Goal: Information Seeking & Learning: Check status

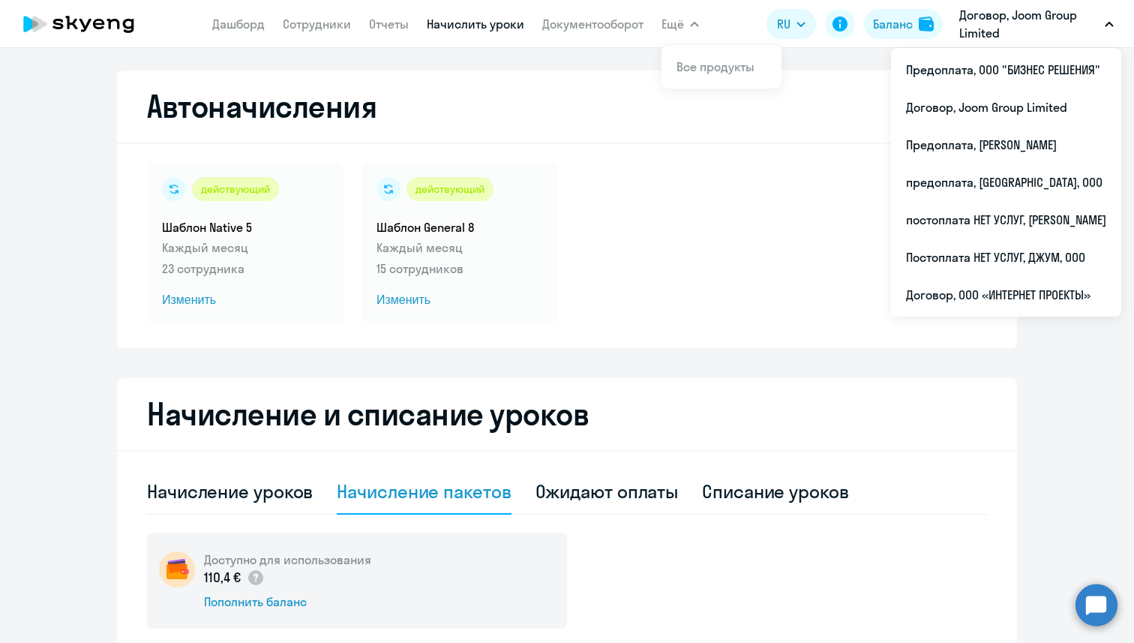
select select "10"
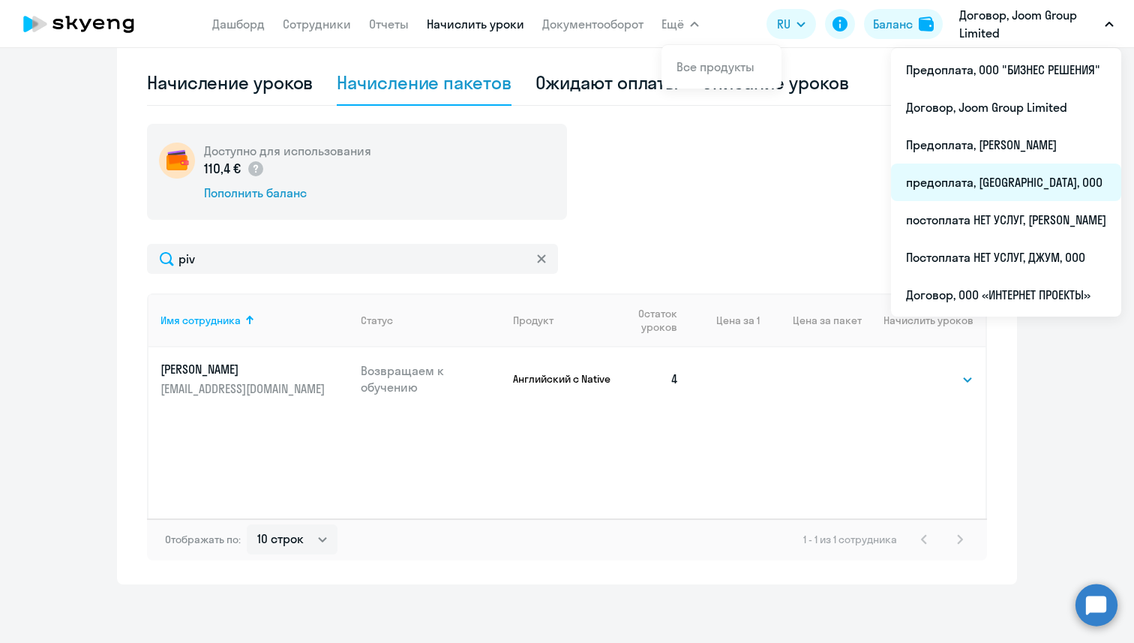
click at [988, 178] on li "предоплата, [GEOGRAPHIC_DATA], ООО" at bounding box center [1006, 181] width 230 height 37
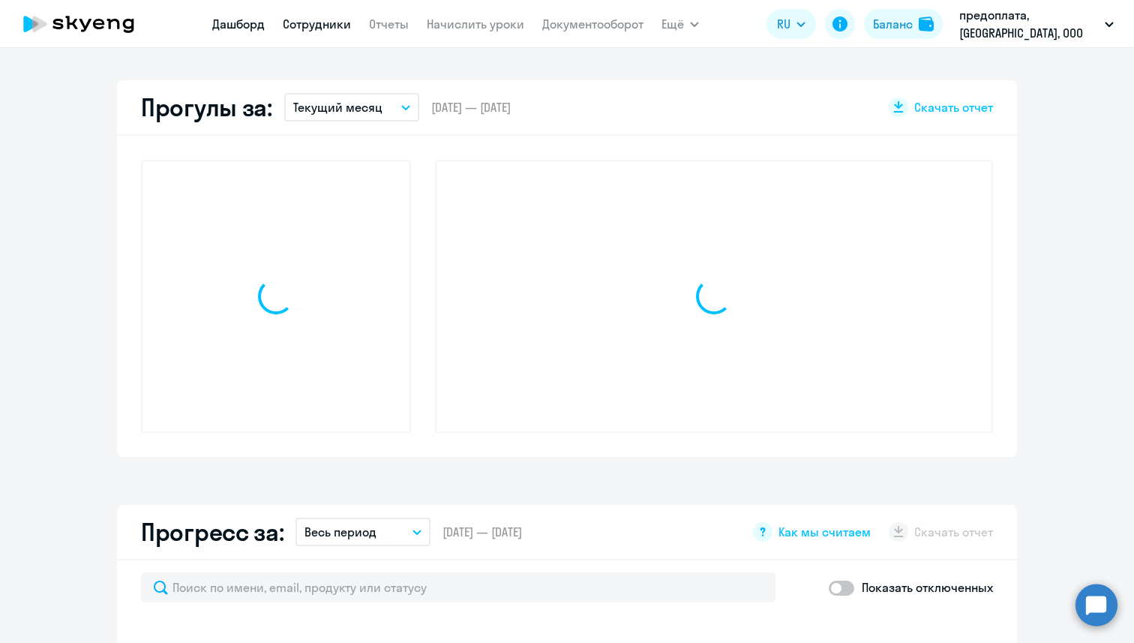
click at [313, 21] on link "Сотрудники" at bounding box center [317, 23] width 68 height 15
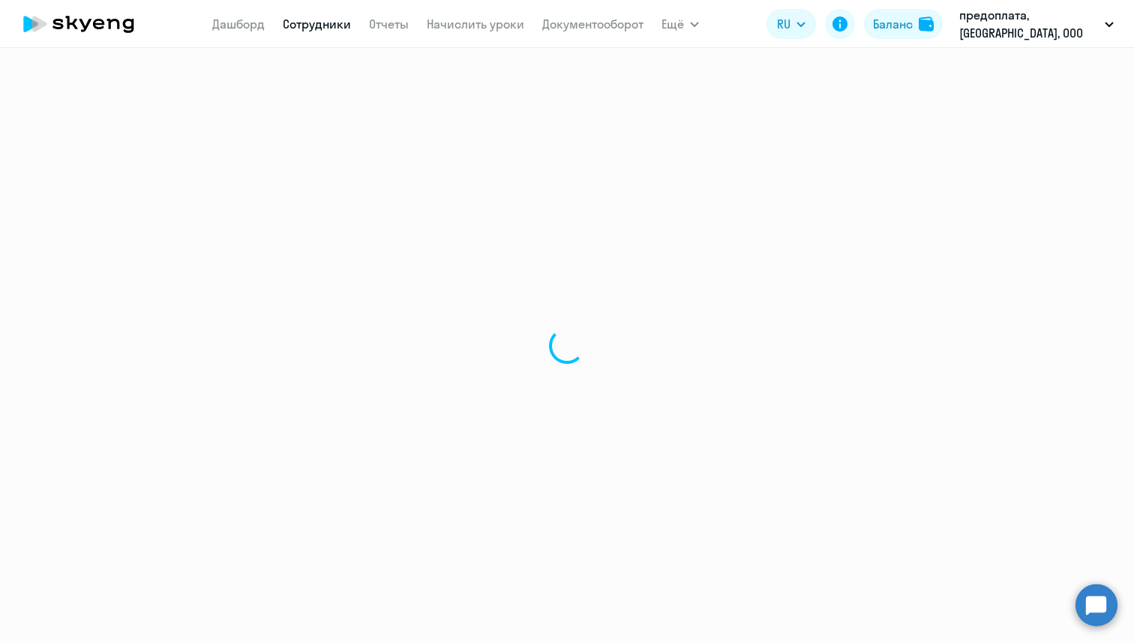
select select "30"
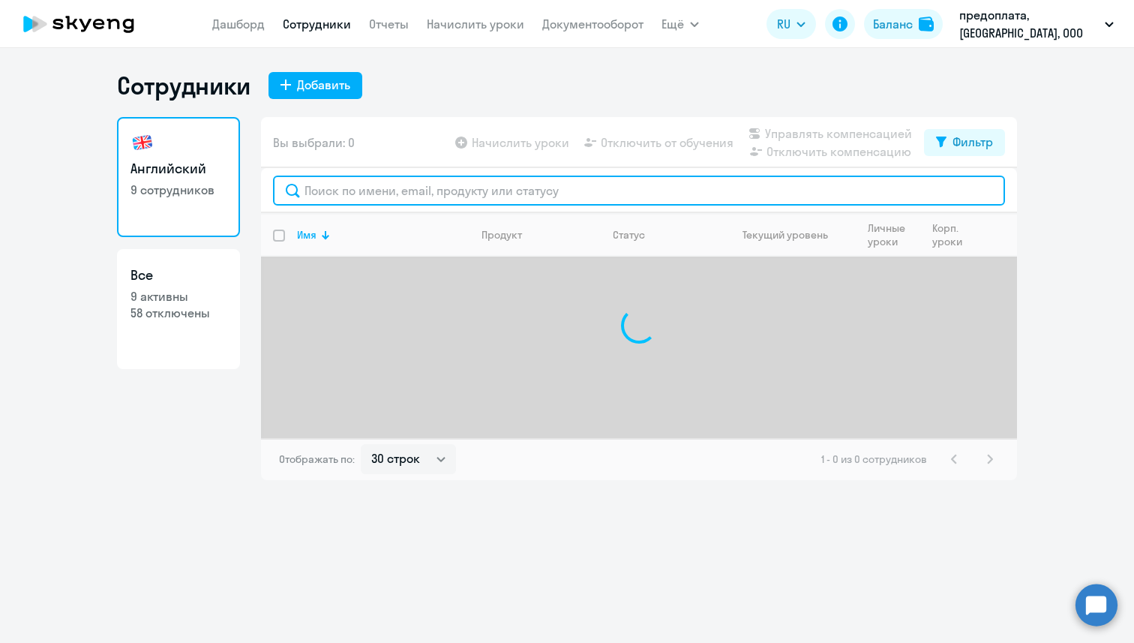
click at [352, 202] on input "text" at bounding box center [639, 190] width 732 height 30
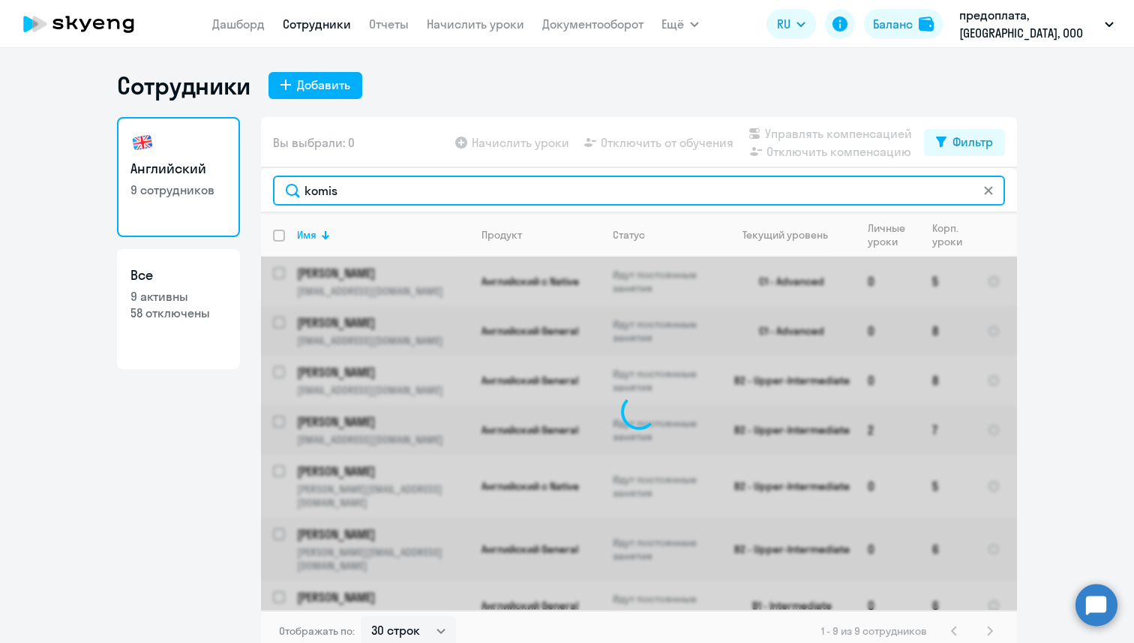
type input "komiss"
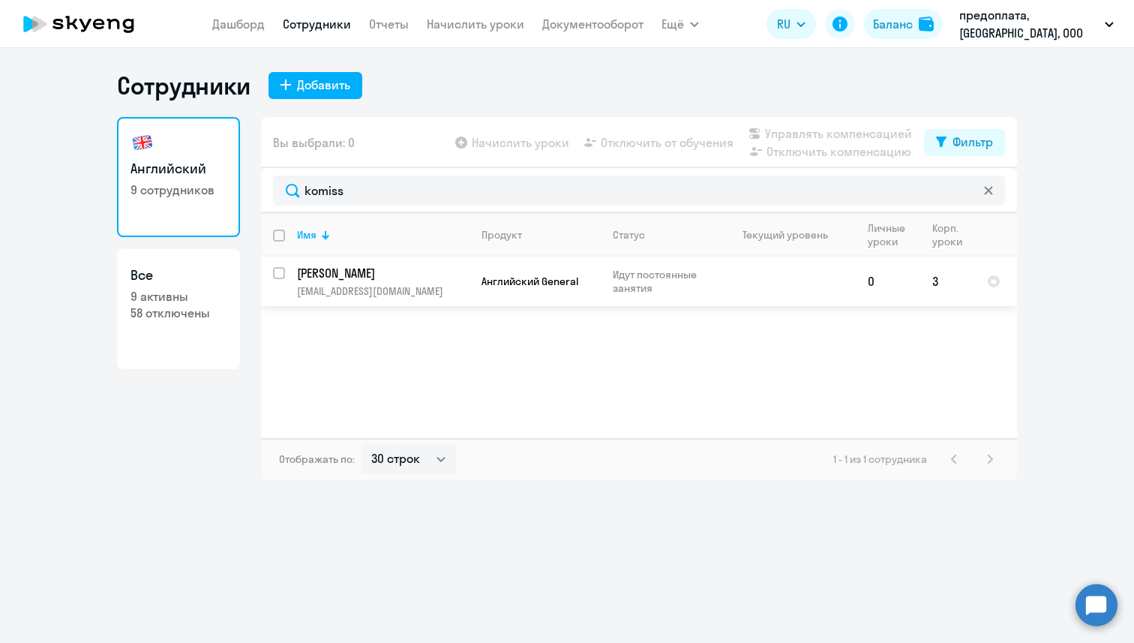
click at [349, 286] on p "[EMAIL_ADDRESS][DOMAIN_NAME]" at bounding box center [383, 290] width 172 height 13
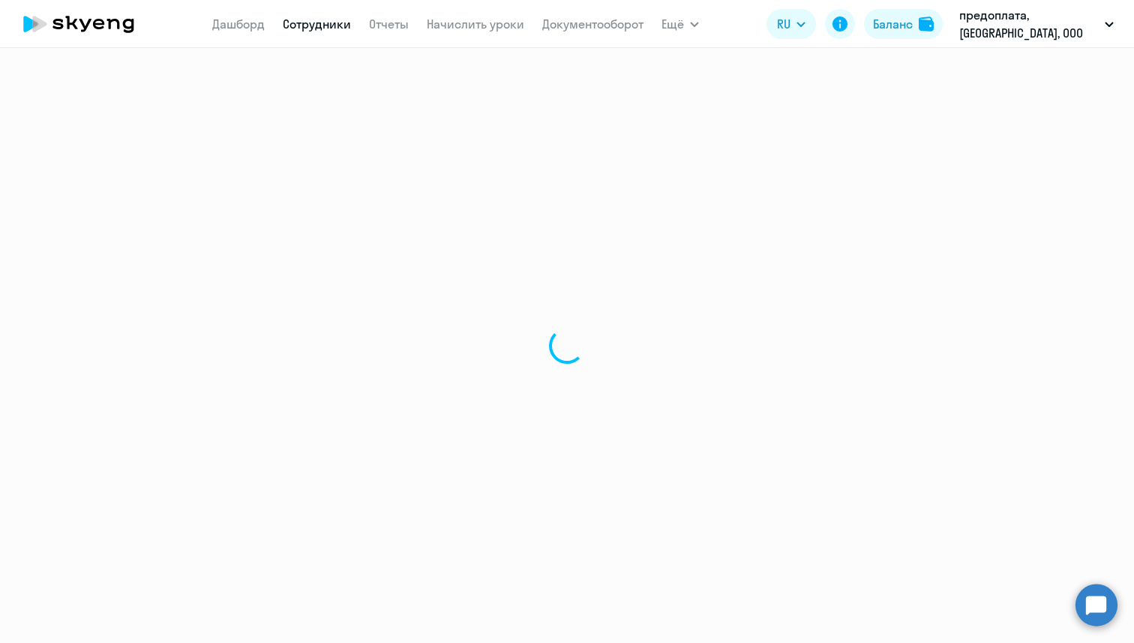
select select "english"
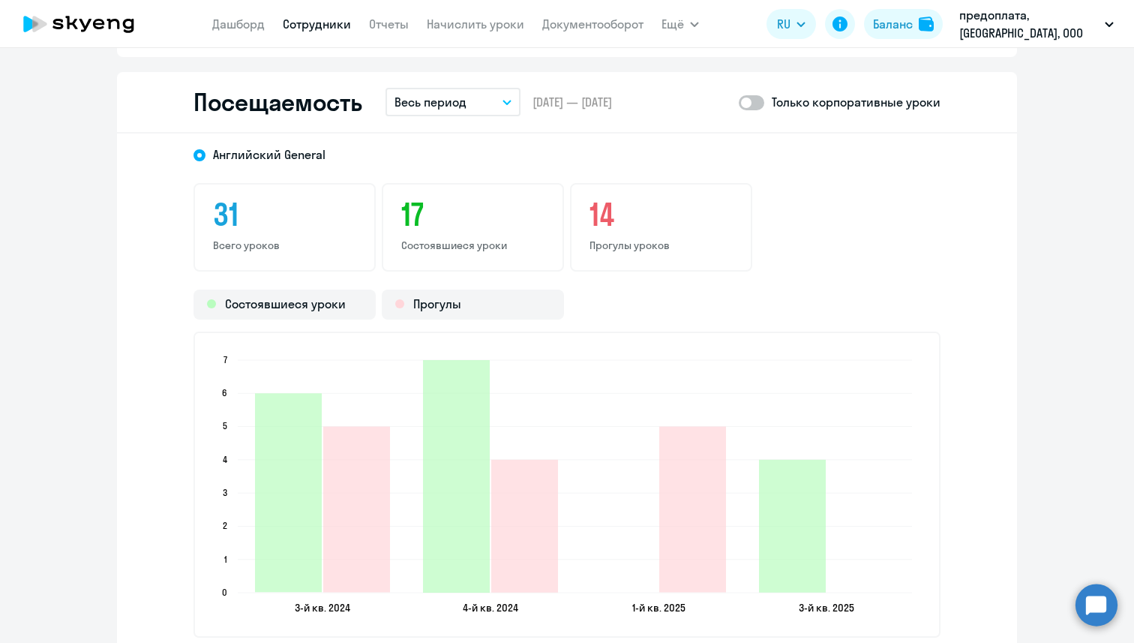
scroll to position [1759, 0]
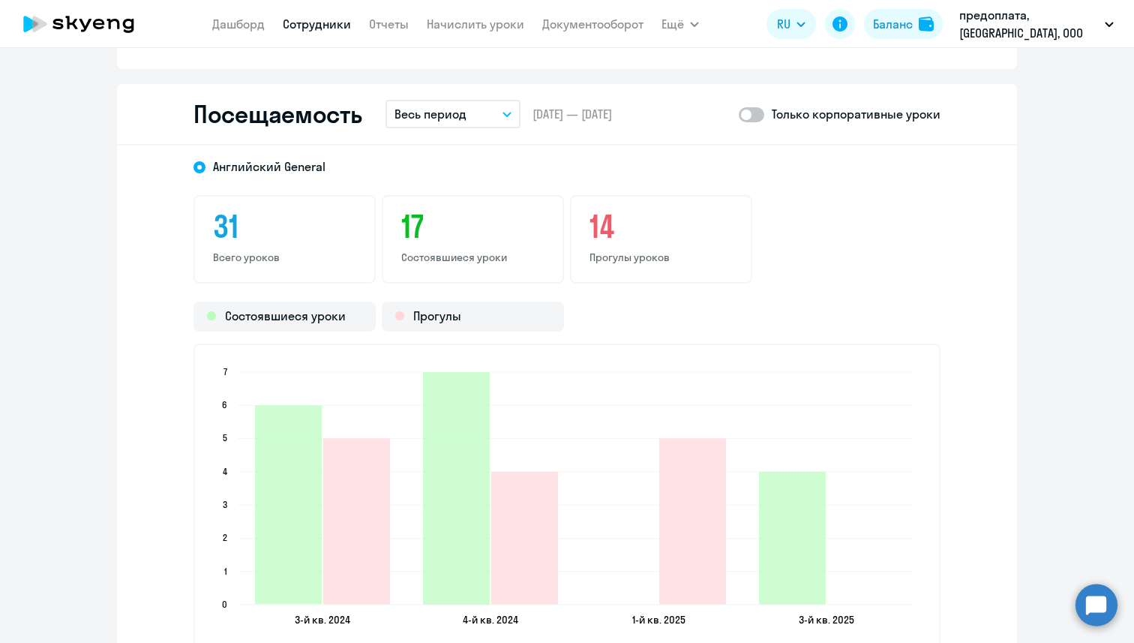
click at [466, 125] on button "Весь период" at bounding box center [452, 114] width 135 height 28
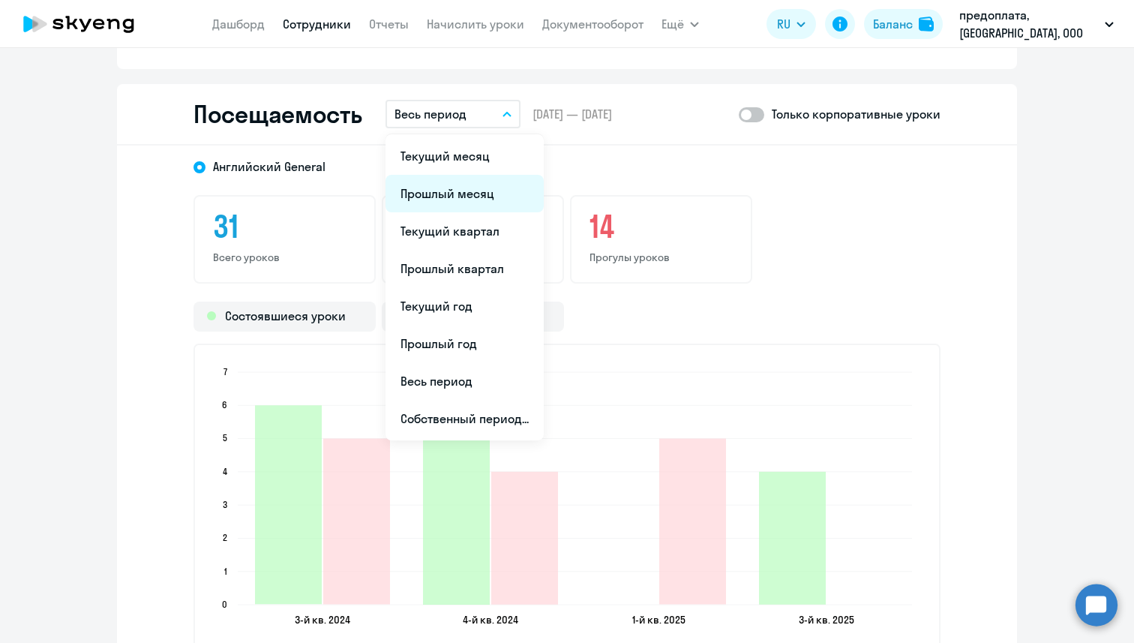
click at [463, 186] on li "Прошлый месяц" at bounding box center [464, 193] width 158 height 37
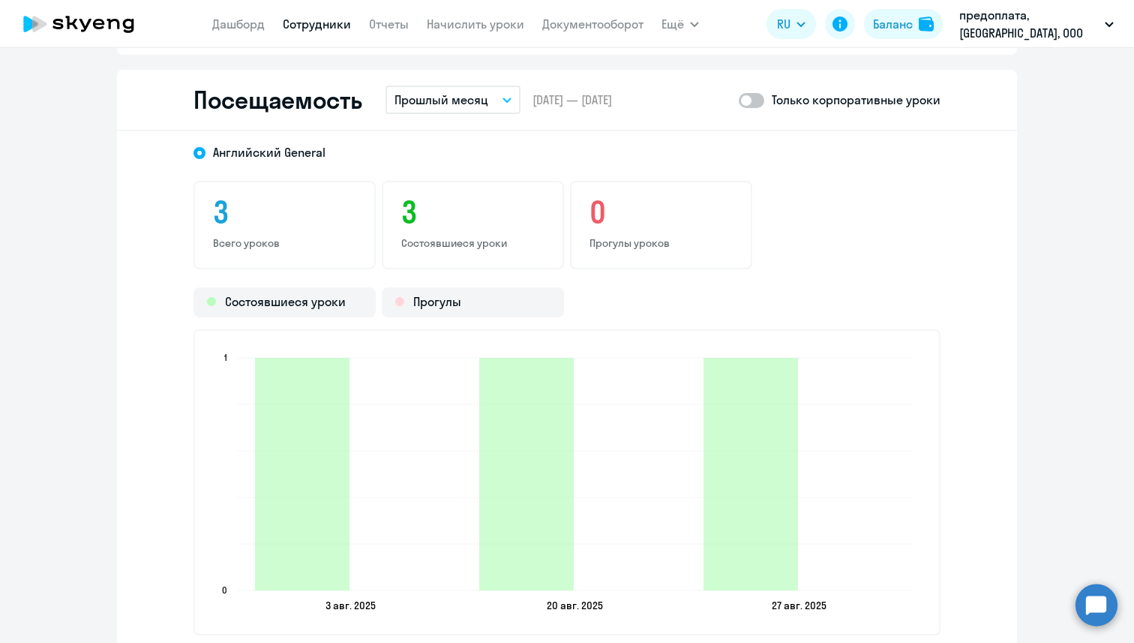
scroll to position [1757, 0]
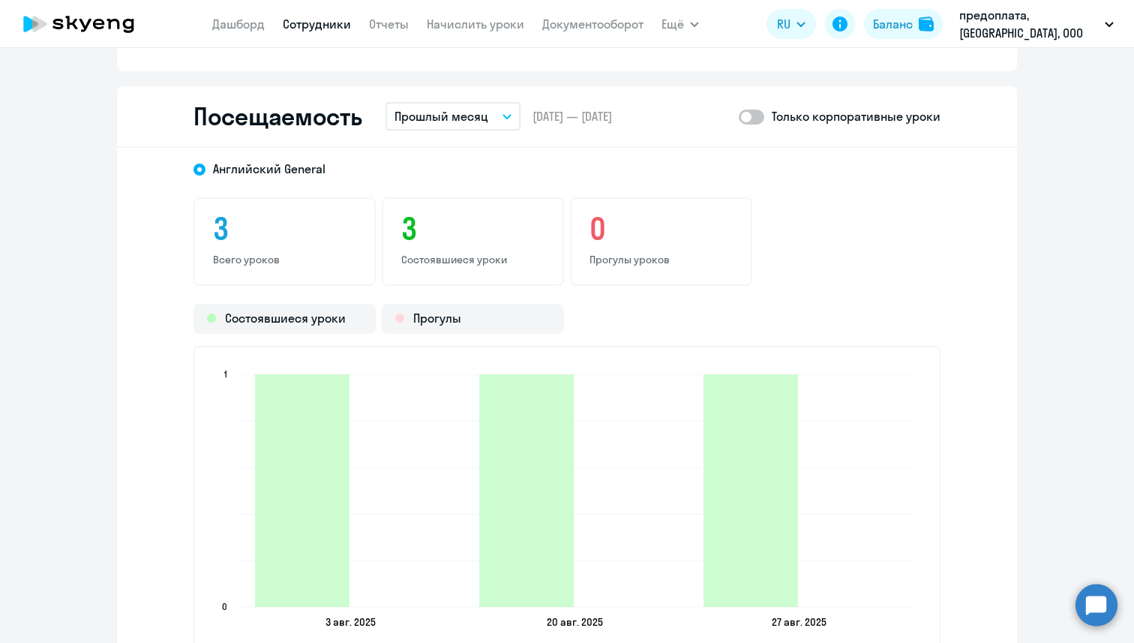
click at [484, 126] on button "Прошлый месяц" at bounding box center [452, 116] width 135 height 28
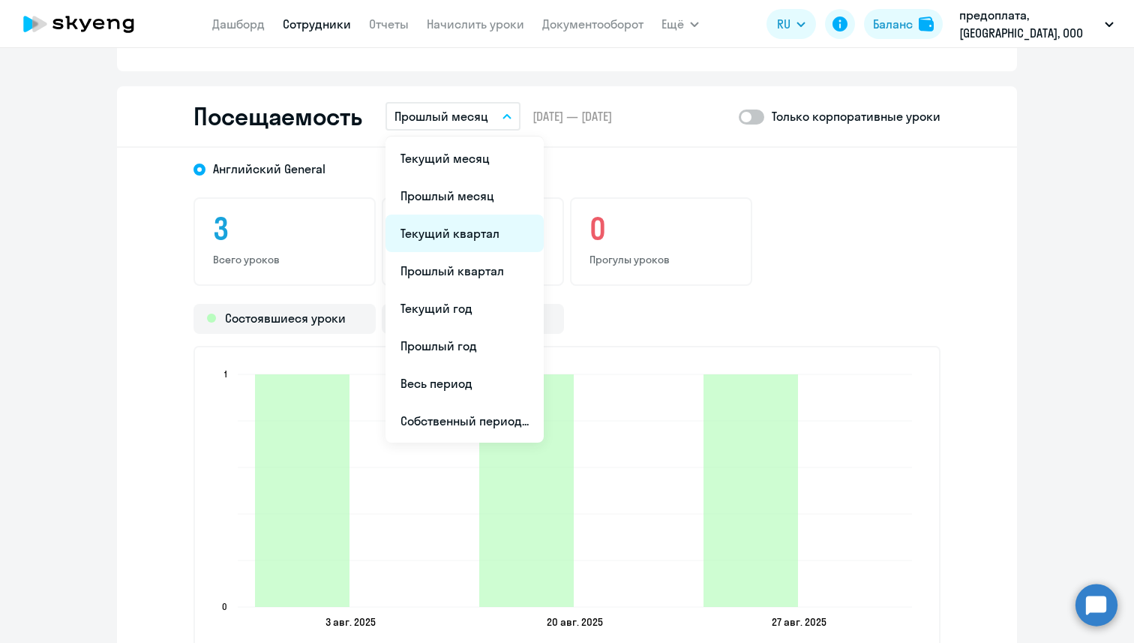
click at [470, 244] on li "Текущий квартал" at bounding box center [464, 232] width 158 height 37
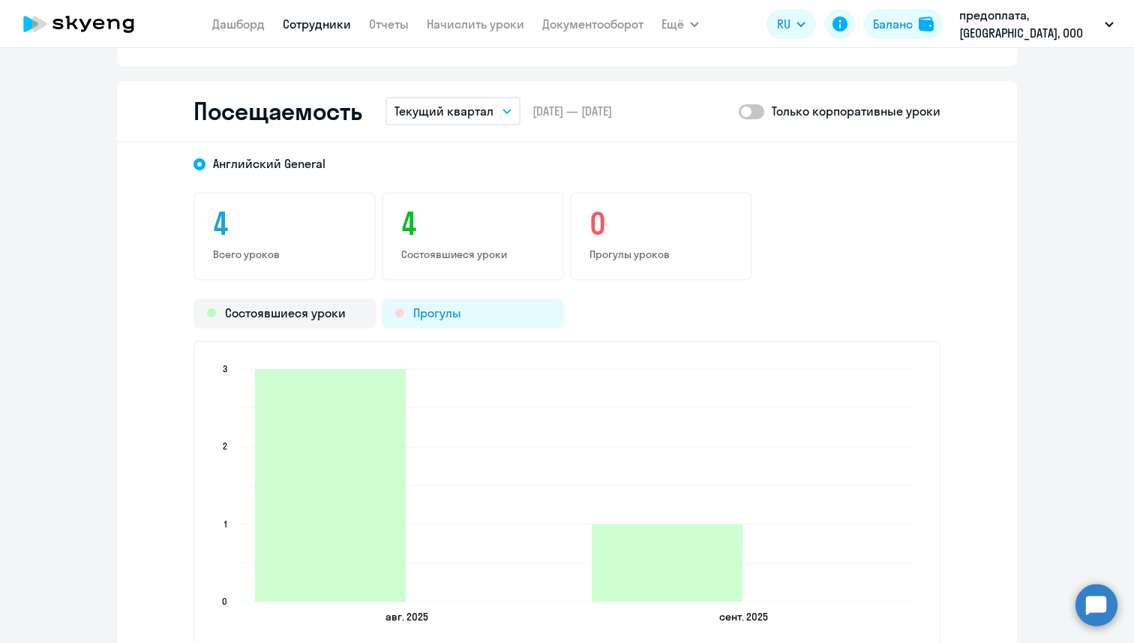
scroll to position [1781, 0]
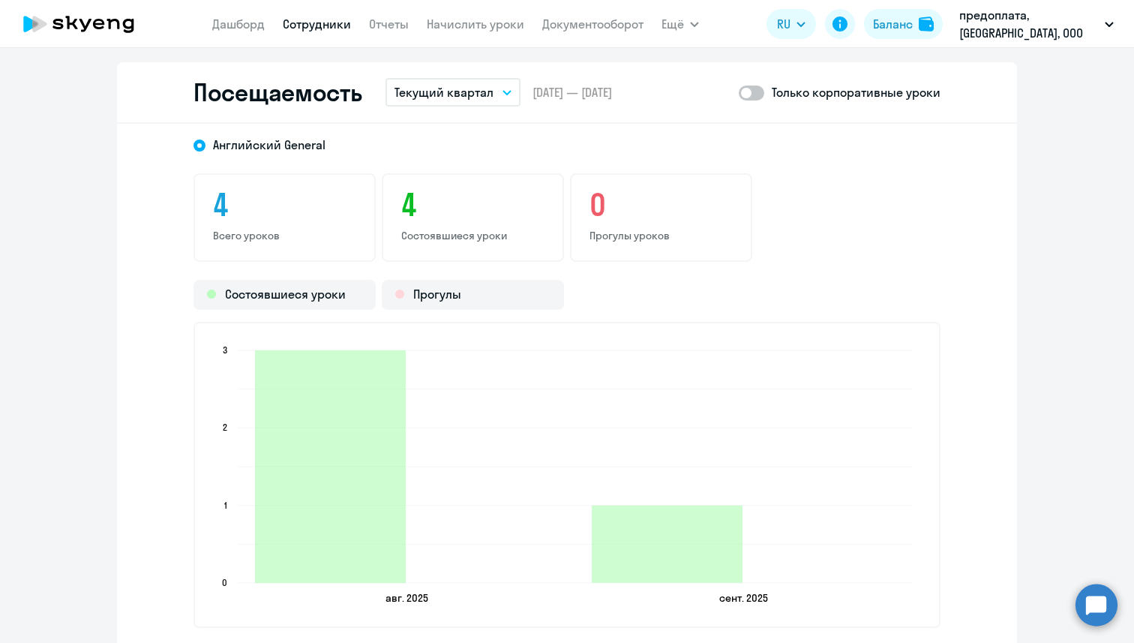
click at [486, 81] on button "Текущий квартал" at bounding box center [452, 92] width 135 height 28
